Goal: Information Seeking & Learning: Learn about a topic

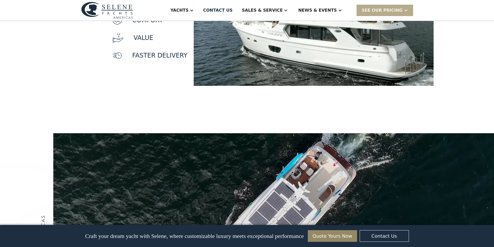
scroll to position [623, 0]
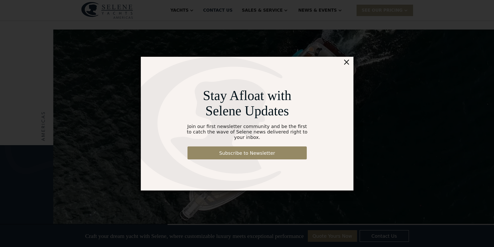
click at [346, 65] on div "×" at bounding box center [347, 62] width 8 height 10
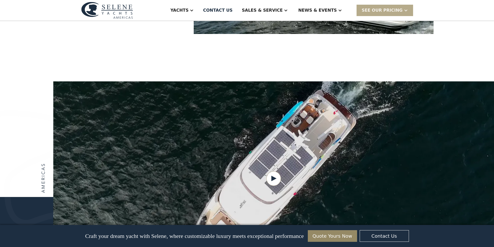
scroll to position [545, 0]
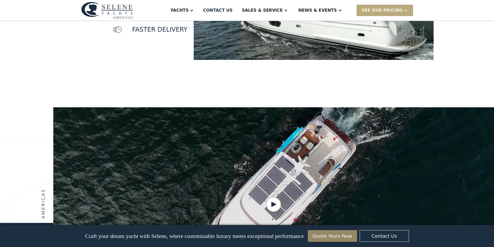
click at [410, 10] on div "SEE Our Pricing" at bounding box center [385, 10] width 57 height 11
click at [408, 10] on div at bounding box center [406, 10] width 4 height 4
click at [233, 13] on div "Contact US" at bounding box center [218, 10] width 30 height 6
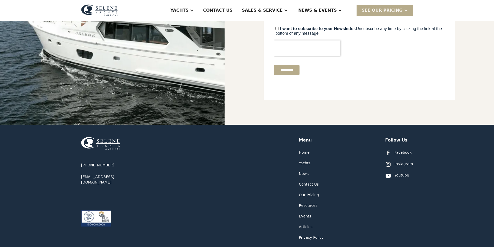
scroll to position [208, 0]
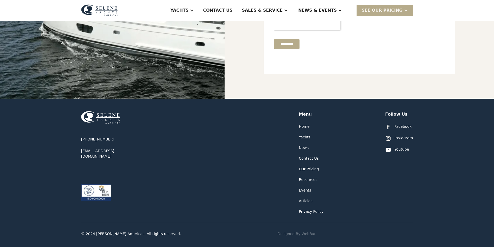
click at [303, 140] on div "Yachts" at bounding box center [305, 137] width 12 height 5
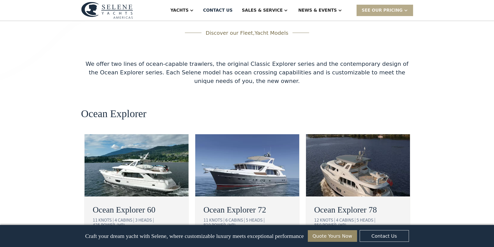
scroll to position [877, 0]
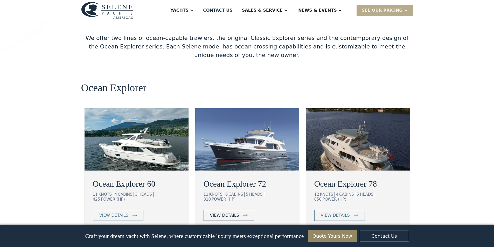
click at [225, 213] on div "view details" at bounding box center [224, 216] width 29 height 6
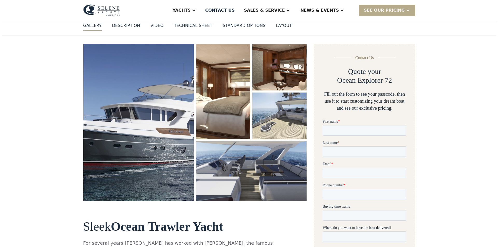
scroll to position [26, 0]
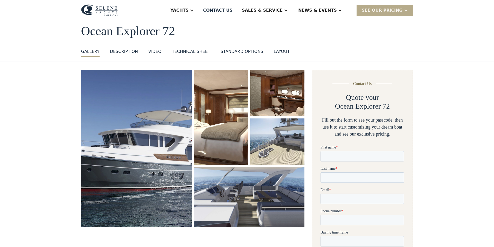
click at [152, 140] on img "open lightbox" at bounding box center [136, 148] width 111 height 157
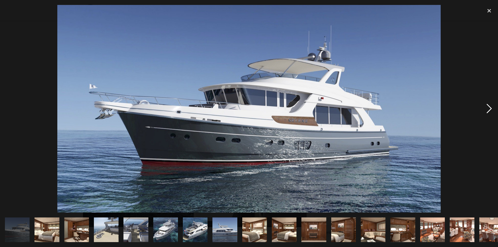
click at [488, 110] on div "next image" at bounding box center [490, 109] width 18 height 208
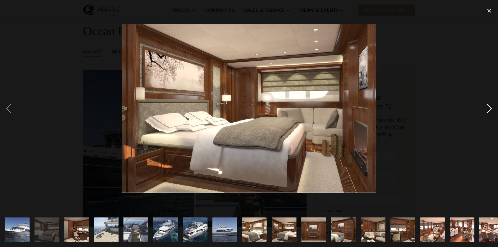
click at [488, 110] on div "next image" at bounding box center [490, 109] width 18 height 208
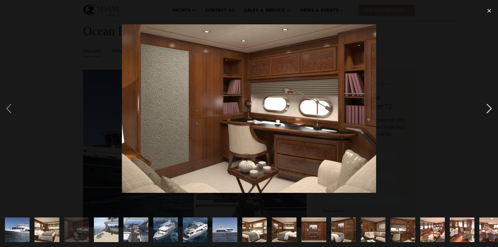
click at [488, 110] on div "next image" at bounding box center [490, 109] width 18 height 208
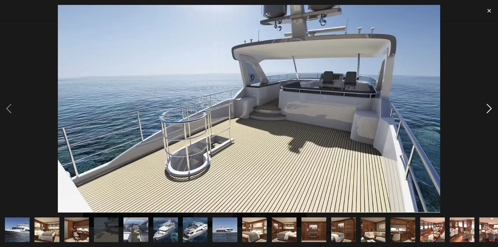
click at [488, 110] on div "next image" at bounding box center [490, 109] width 18 height 208
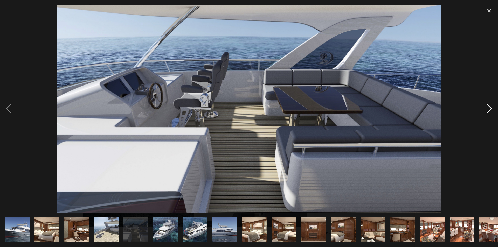
click at [488, 110] on div "next image" at bounding box center [490, 109] width 18 height 208
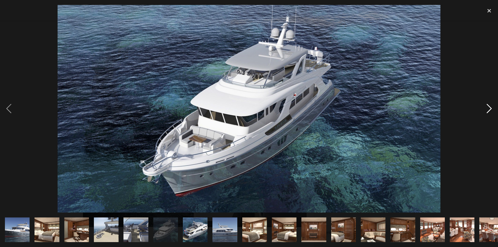
click at [488, 110] on div "next image" at bounding box center [490, 109] width 18 height 208
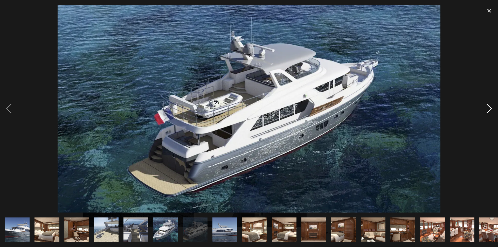
click at [488, 110] on div "next image" at bounding box center [490, 109] width 18 height 208
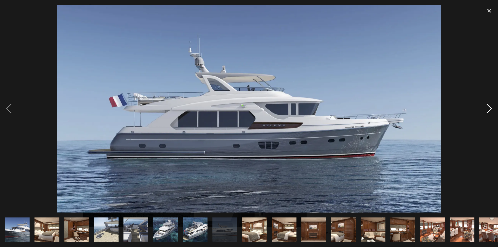
click at [488, 110] on div "next image" at bounding box center [490, 109] width 18 height 208
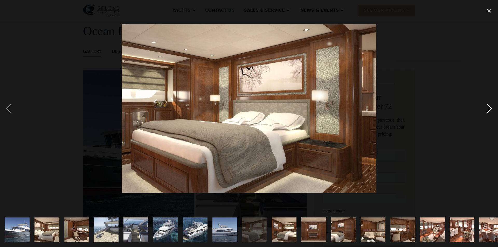
click at [488, 109] on div "next image" at bounding box center [490, 109] width 18 height 208
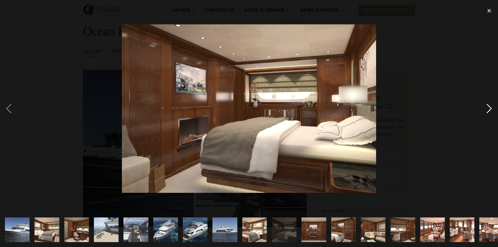
click at [488, 109] on div "next image" at bounding box center [490, 109] width 18 height 208
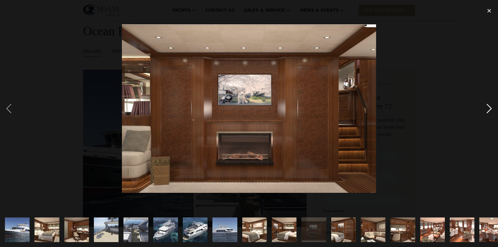
click at [488, 109] on div "next image" at bounding box center [490, 109] width 18 height 208
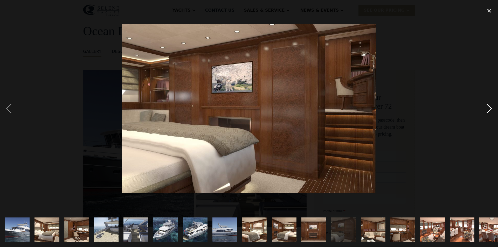
click at [488, 109] on div "next image" at bounding box center [490, 109] width 18 height 208
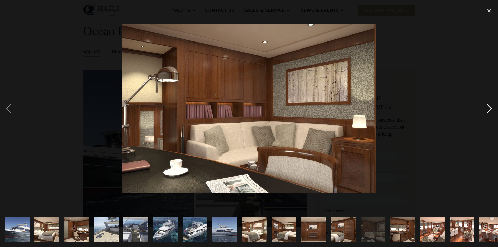
click at [488, 108] on div "next image" at bounding box center [490, 109] width 18 height 208
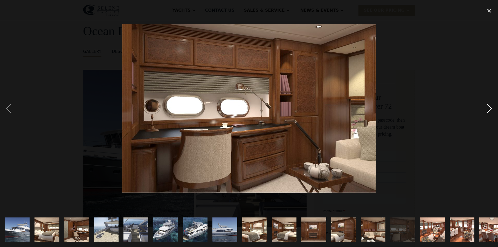
click at [487, 108] on div "next image" at bounding box center [490, 109] width 18 height 208
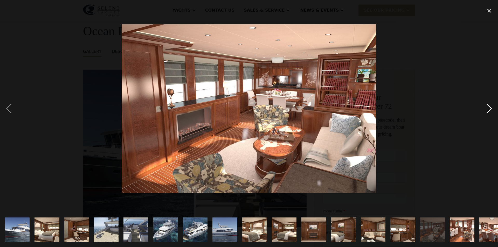
click at [486, 108] on div "next image" at bounding box center [490, 109] width 18 height 208
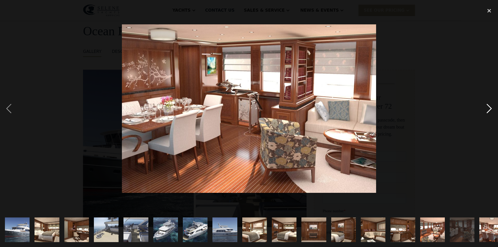
click at [488, 109] on div "next image" at bounding box center [490, 109] width 18 height 208
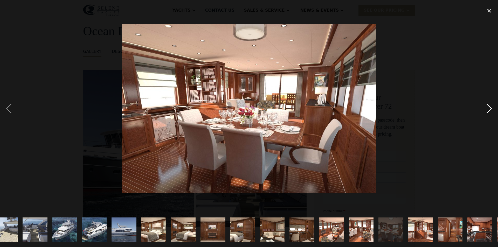
scroll to position [0, 130]
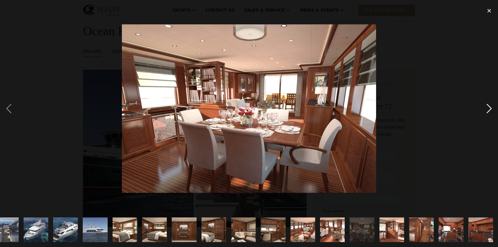
click at [488, 109] on div "next image" at bounding box center [490, 109] width 18 height 208
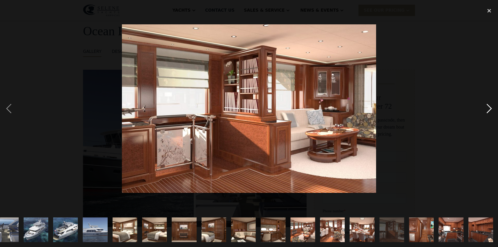
click at [488, 109] on div "next image" at bounding box center [490, 109] width 18 height 208
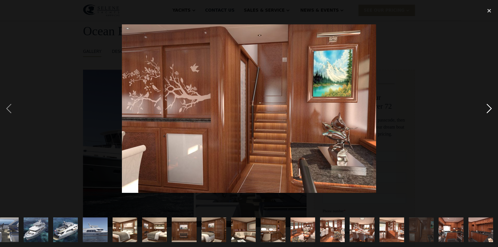
click at [488, 109] on div "next image" at bounding box center [490, 109] width 18 height 208
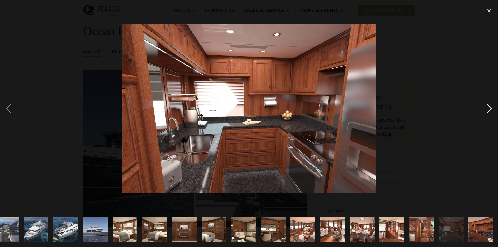
click at [488, 109] on div "next image" at bounding box center [490, 109] width 18 height 208
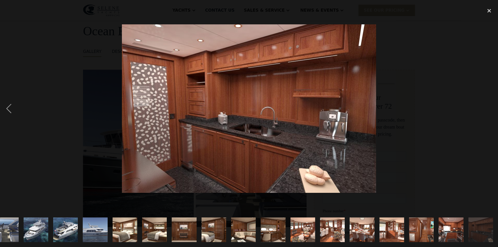
click at [494, 107] on div "next image" at bounding box center [490, 109] width 18 height 208
click at [7, 108] on div "previous image" at bounding box center [9, 109] width 18 height 208
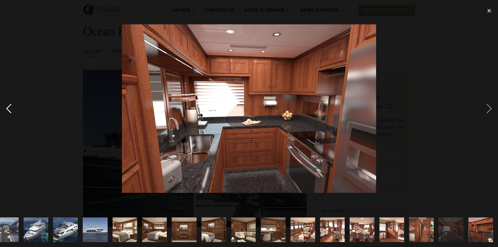
click at [6, 107] on div "previous image" at bounding box center [9, 109] width 18 height 208
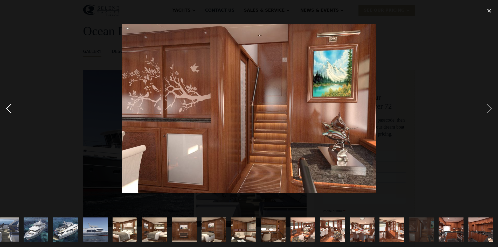
click at [6, 106] on div "previous image" at bounding box center [9, 109] width 18 height 208
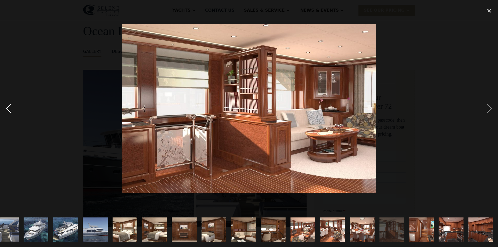
click at [6, 106] on div "previous image" at bounding box center [9, 109] width 18 height 208
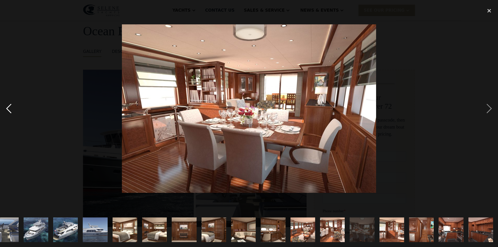
click at [6, 106] on div "previous image" at bounding box center [9, 109] width 18 height 208
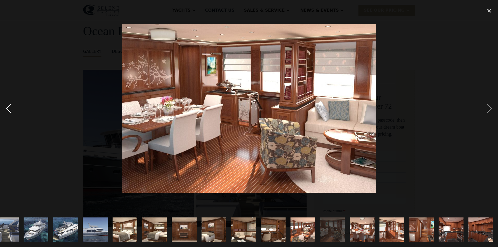
click at [6, 106] on div "previous image" at bounding box center [9, 109] width 18 height 208
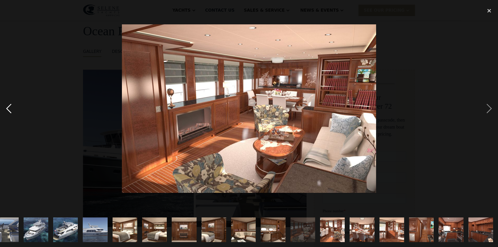
click at [8, 108] on div "previous image" at bounding box center [9, 109] width 18 height 208
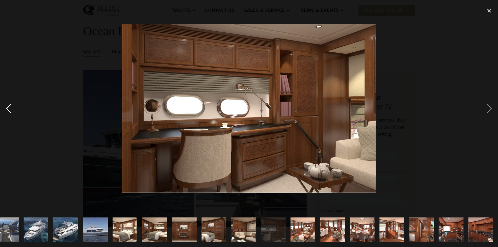
click at [8, 108] on div "previous image" at bounding box center [9, 109] width 18 height 208
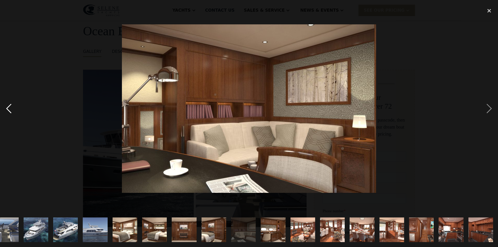
click at [8, 108] on div "previous image" at bounding box center [9, 109] width 18 height 208
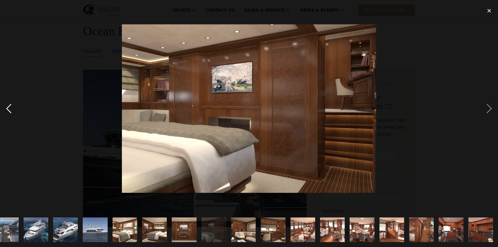
click at [8, 108] on div "previous image" at bounding box center [9, 109] width 18 height 208
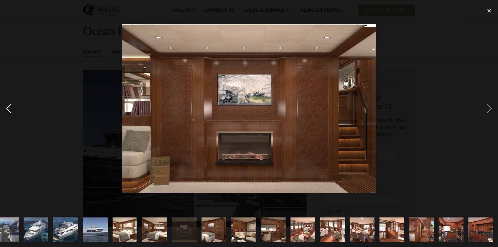
click at [8, 108] on div "previous image" at bounding box center [9, 109] width 18 height 208
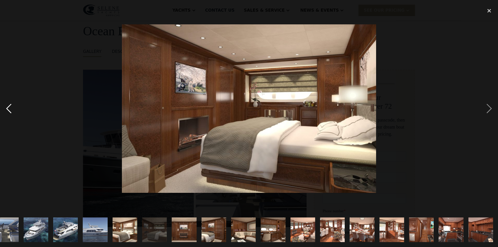
click at [8, 108] on div "previous image" at bounding box center [9, 109] width 18 height 208
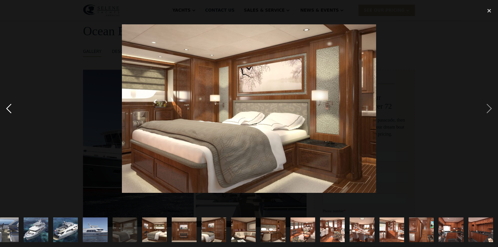
click at [8, 108] on div "previous image" at bounding box center [9, 109] width 18 height 208
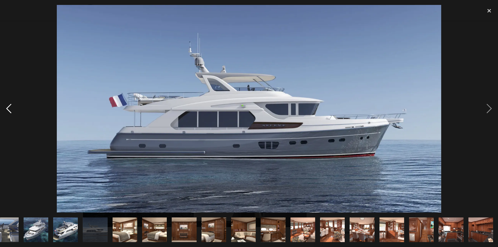
click at [8, 108] on div "previous image" at bounding box center [9, 109] width 18 height 208
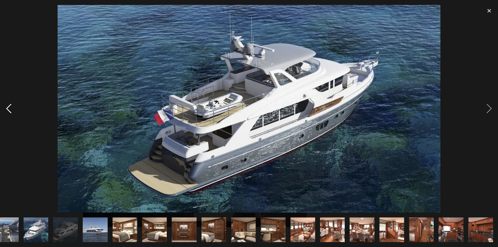
click at [8, 108] on div "previous image" at bounding box center [9, 109] width 18 height 208
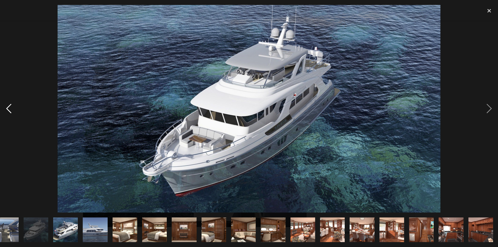
click at [8, 108] on div "previous image" at bounding box center [9, 109] width 18 height 208
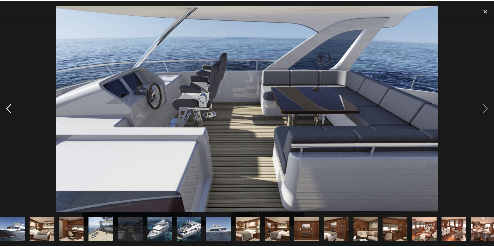
scroll to position [0, 0]
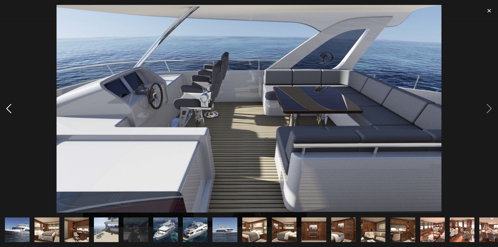
click at [11, 105] on div "previous image" at bounding box center [9, 109] width 18 height 208
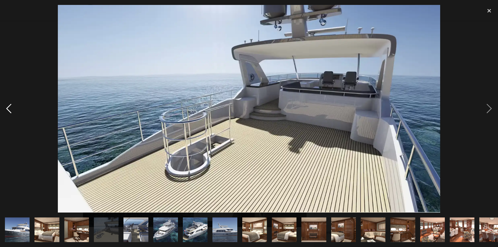
click at [11, 105] on div "previous image" at bounding box center [9, 109] width 18 height 208
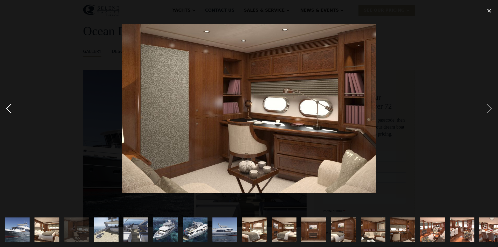
click at [11, 105] on div "previous image" at bounding box center [9, 109] width 18 height 208
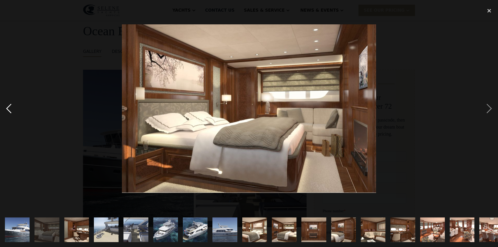
click at [11, 105] on div "previous image" at bounding box center [9, 109] width 18 height 208
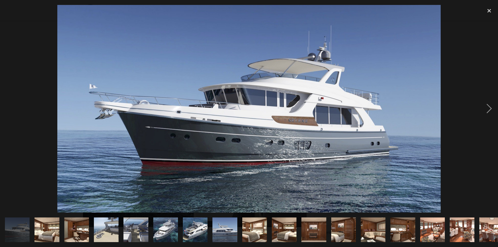
click at [11, 105] on div "previous image" at bounding box center [9, 109] width 18 height 208
click at [488, 10] on div "close lightbox" at bounding box center [490, 10] width 18 height 11
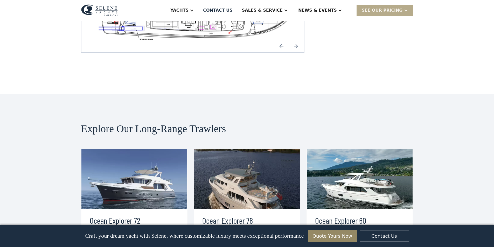
scroll to position [1038, 0]
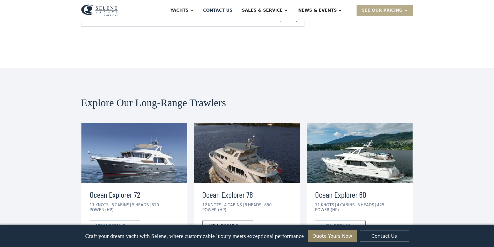
click at [226, 223] on div "view details" at bounding box center [223, 226] width 29 height 6
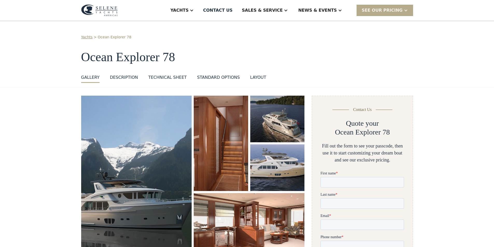
click at [162, 132] on img "open lightbox" at bounding box center [136, 176] width 111 height 160
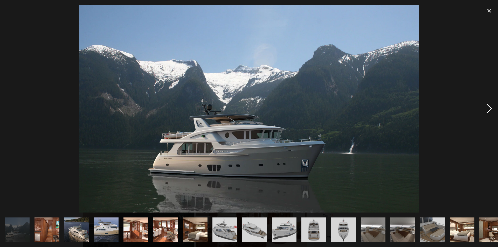
click at [483, 109] on div "next image" at bounding box center [490, 109] width 18 height 208
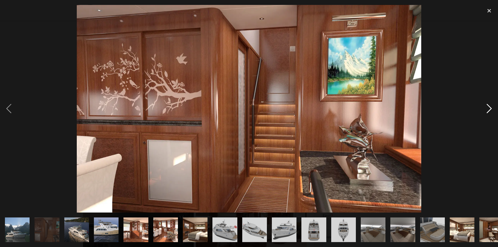
click at [482, 110] on div "next image" at bounding box center [490, 109] width 18 height 208
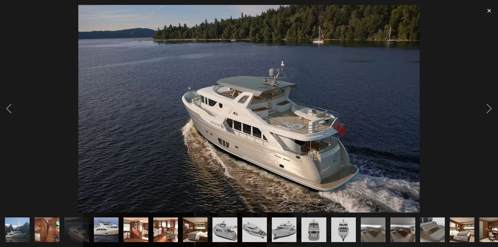
click at [478, 110] on div at bounding box center [249, 109] width 498 height 208
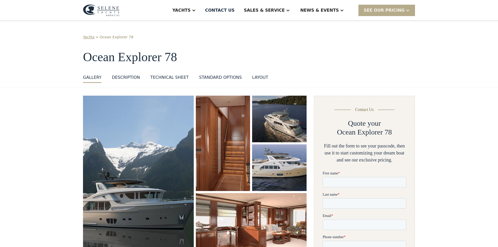
scroll to position [8, 0]
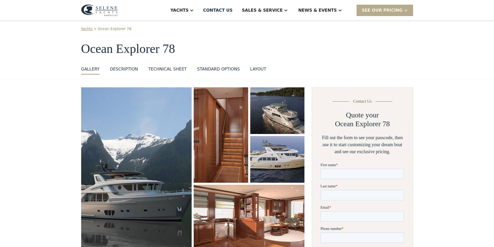
click at [123, 166] on img "open lightbox" at bounding box center [136, 167] width 111 height 160
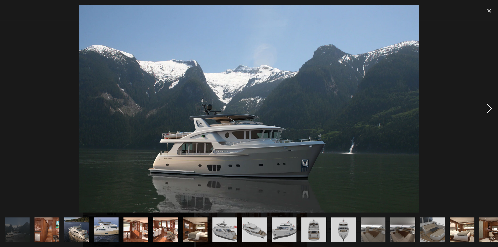
click at [491, 110] on div "next image" at bounding box center [490, 109] width 18 height 208
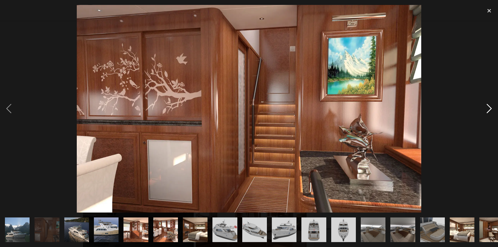
click at [491, 110] on div "next image" at bounding box center [490, 109] width 18 height 208
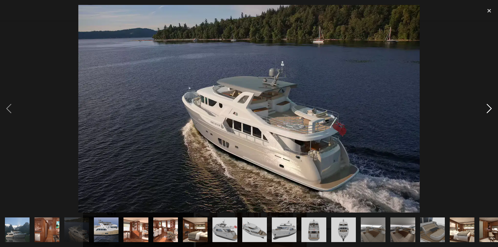
click at [492, 111] on div "next image" at bounding box center [490, 109] width 18 height 208
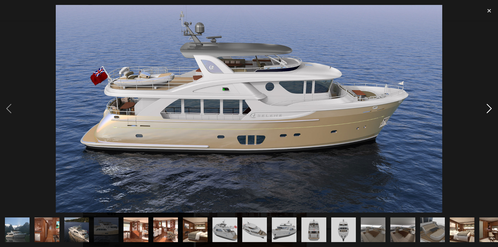
click at [492, 111] on div "next image" at bounding box center [490, 109] width 18 height 208
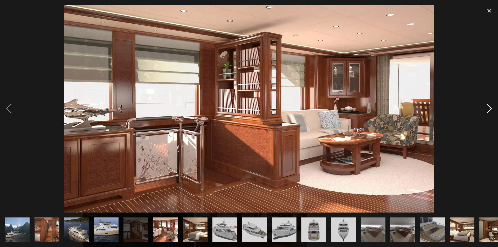
click at [492, 111] on div "next image" at bounding box center [490, 109] width 18 height 208
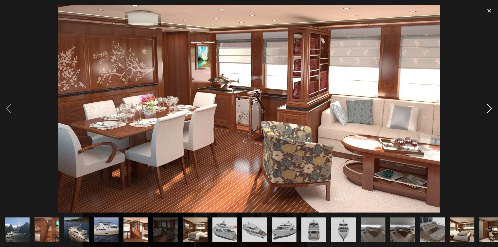
click at [490, 108] on div "next image" at bounding box center [490, 109] width 18 height 208
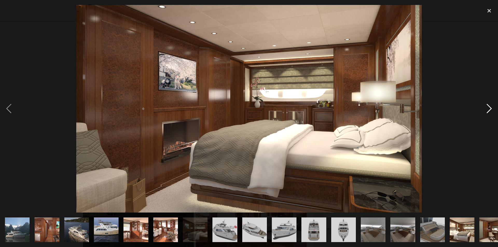
click at [490, 108] on div "next image" at bounding box center [490, 109] width 18 height 208
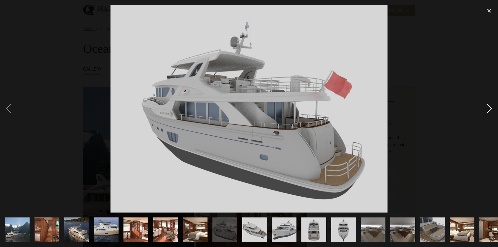
click at [490, 108] on div "next image" at bounding box center [490, 109] width 18 height 208
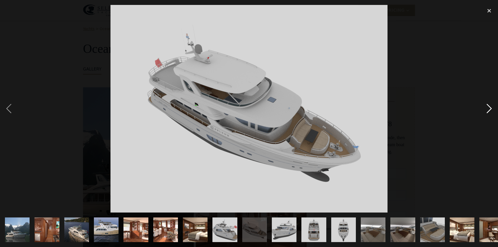
click at [490, 108] on div "next image" at bounding box center [490, 109] width 18 height 208
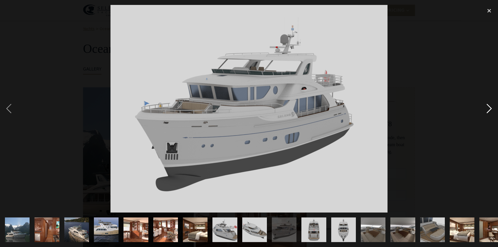
click at [490, 108] on div "next image" at bounding box center [490, 109] width 18 height 208
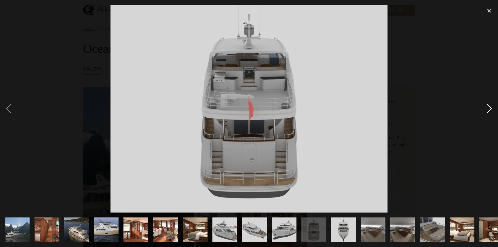
click at [490, 108] on div "next image" at bounding box center [490, 109] width 18 height 208
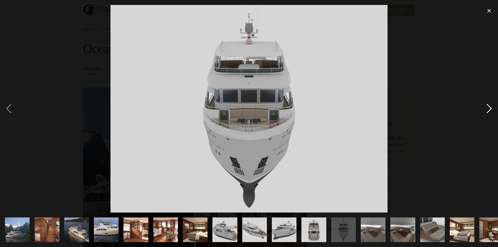
click at [490, 108] on div "next image" at bounding box center [490, 109] width 18 height 208
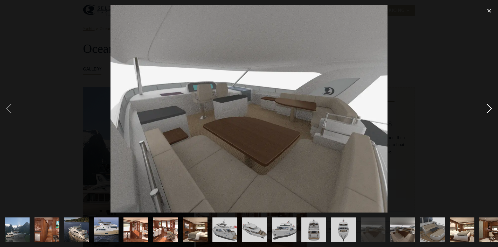
click at [489, 107] on div "next image" at bounding box center [490, 109] width 18 height 208
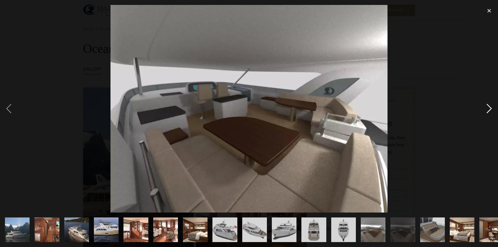
click at [490, 107] on div "next image" at bounding box center [490, 109] width 18 height 208
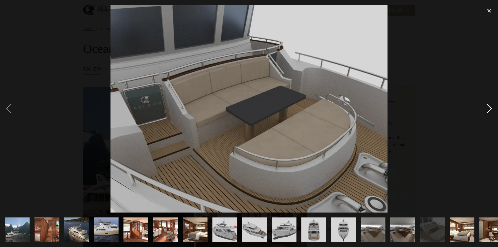
click at [490, 107] on div "next image" at bounding box center [490, 109] width 18 height 208
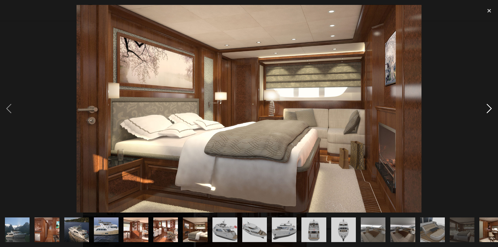
click at [490, 107] on div "next image" at bounding box center [490, 109] width 18 height 208
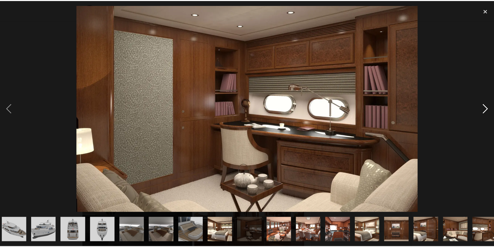
scroll to position [0, 248]
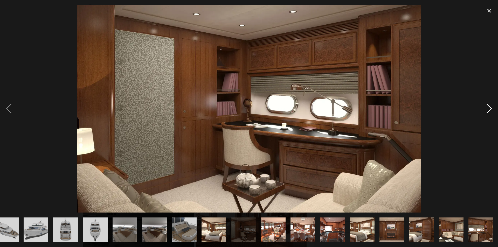
click at [490, 107] on div "next image" at bounding box center [490, 109] width 18 height 208
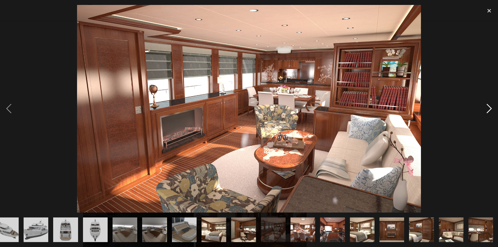
click at [489, 107] on div "next image" at bounding box center [490, 109] width 18 height 208
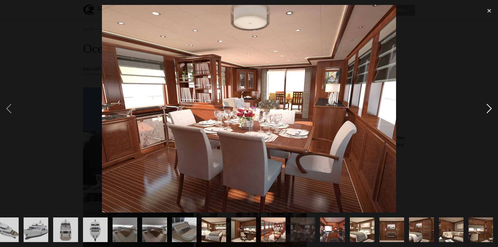
click at [489, 107] on div "next image" at bounding box center [490, 109] width 18 height 208
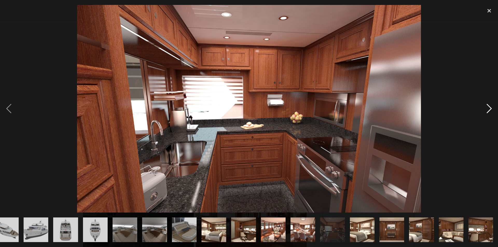
click at [489, 107] on div "next image" at bounding box center [490, 109] width 18 height 208
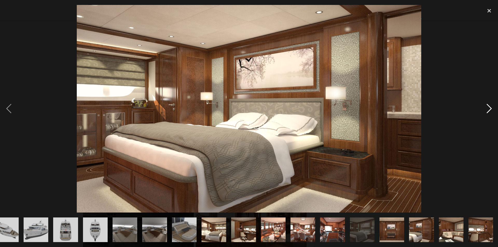
click at [489, 107] on div "next image" at bounding box center [490, 109] width 18 height 208
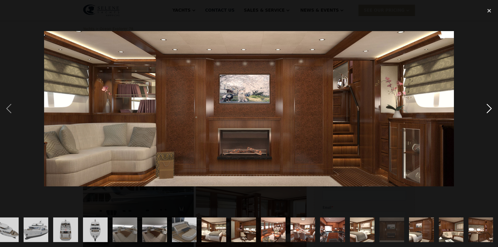
click at [485, 104] on div "next image" at bounding box center [490, 109] width 18 height 208
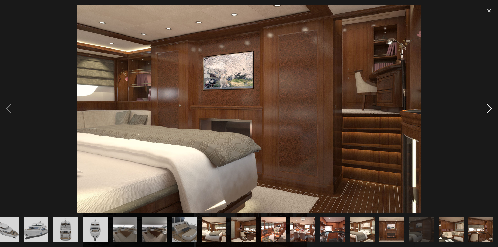
click at [485, 107] on div "next image" at bounding box center [490, 109] width 18 height 208
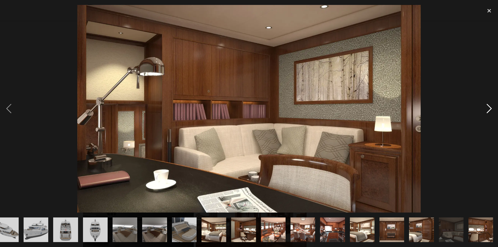
click at [486, 107] on div "next image" at bounding box center [490, 109] width 18 height 208
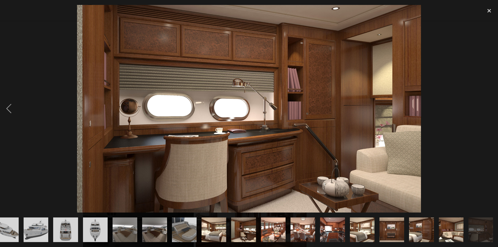
click at [484, 107] on div "next image" at bounding box center [490, 109] width 18 height 208
click at [488, 8] on div "close lightbox" at bounding box center [490, 10] width 18 height 11
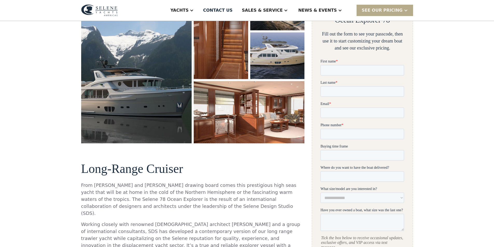
scroll to position [164, 0]
